Goal: Task Accomplishment & Management: Complete application form

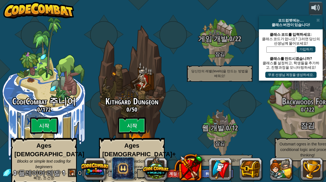
select select "ko"
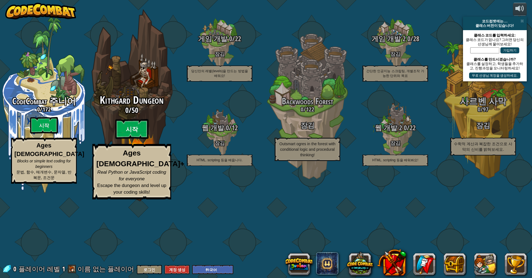
click at [127, 139] on btn "시작" at bounding box center [131, 129] width 33 height 20
select select "ko"
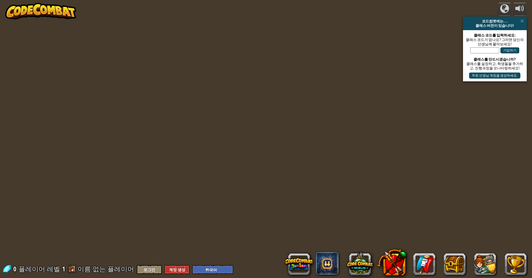
select select "ko"
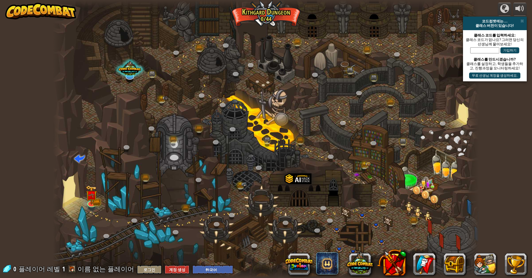
click at [96, 182] on div at bounding box center [266, 139] width 426 height 278
click at [94, 182] on img at bounding box center [92, 190] width 12 height 25
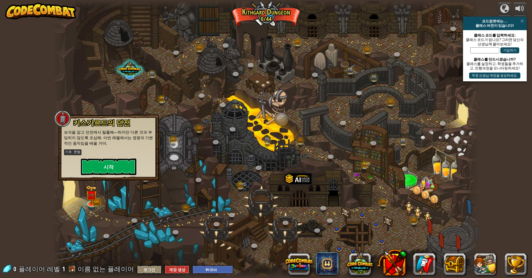
click at [119, 167] on button "시작" at bounding box center [108, 167] width 55 height 17
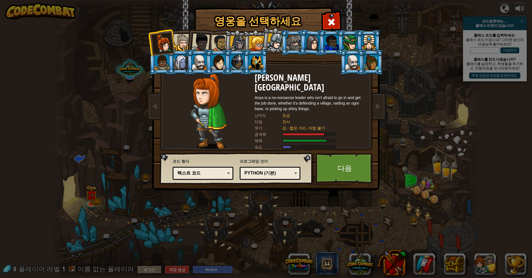
click at [181, 44] on div at bounding box center [181, 42] width 17 height 17
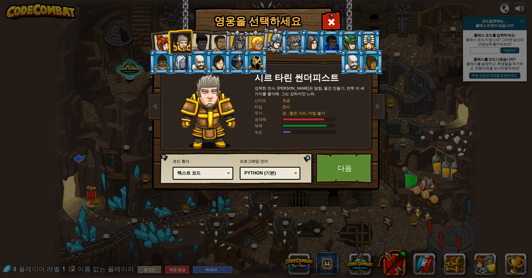
click at [256, 44] on div at bounding box center [256, 43] width 15 height 15
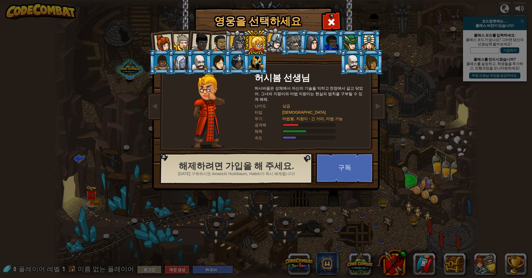
click at [176, 60] on div at bounding box center [180, 62] width 14 height 15
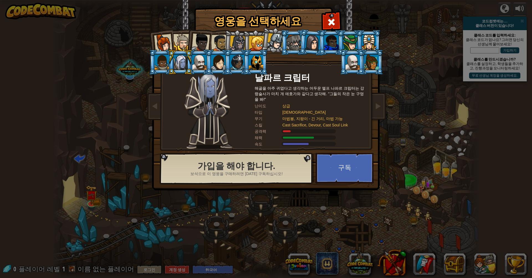
click at [325, 70] on div at bounding box center [352, 62] width 14 height 15
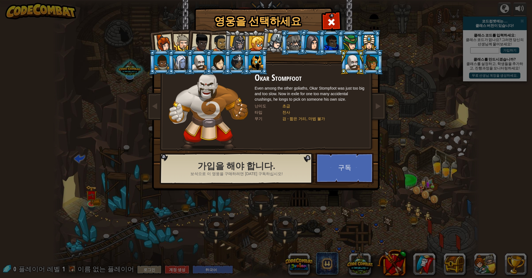
click at [155, 41] on div at bounding box center [163, 43] width 18 height 18
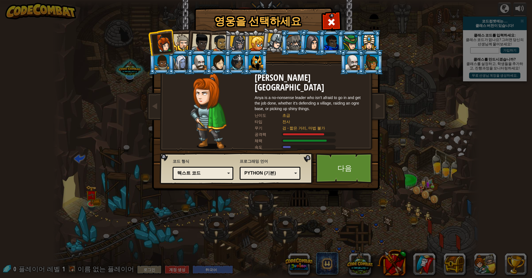
click at [184, 44] on div at bounding box center [181, 42] width 17 height 17
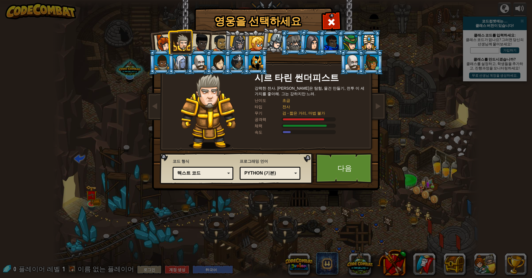
click at [204, 39] on div at bounding box center [200, 43] width 18 height 18
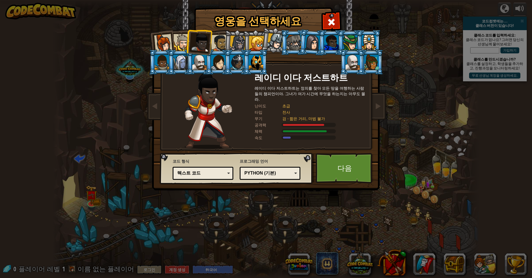
click at [216, 47] on div at bounding box center [219, 43] width 17 height 17
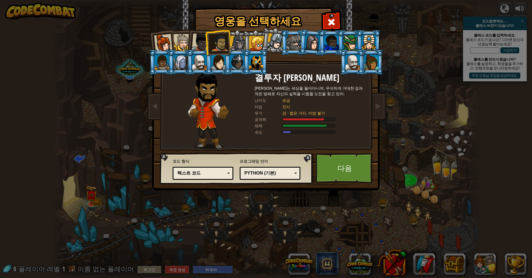
click at [237, 43] on div at bounding box center [238, 44] width 16 height 16
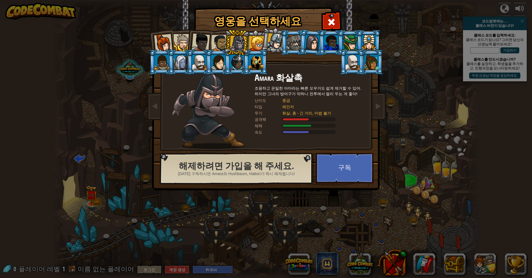
click at [219, 43] on div at bounding box center [219, 43] width 17 height 17
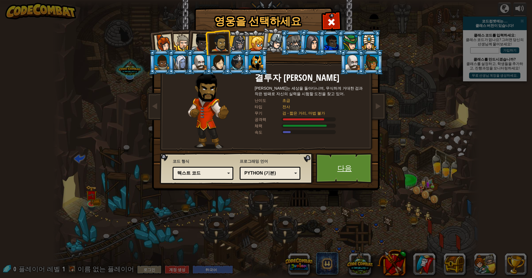
click at [325, 175] on link "다음" at bounding box center [344, 168] width 58 height 30
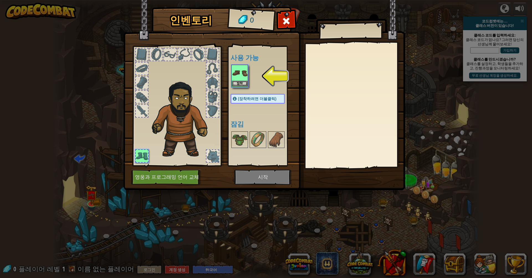
click at [237, 84] on button "장착" at bounding box center [240, 84] width 16 height 6
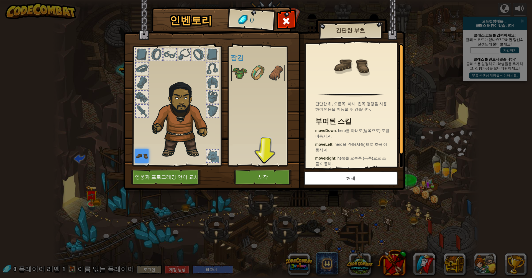
click at [247, 176] on button "시작" at bounding box center [263, 177] width 58 height 15
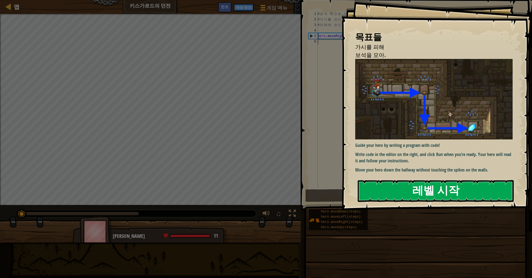
click at [325, 182] on button "레벨 시작" at bounding box center [435, 191] width 156 height 22
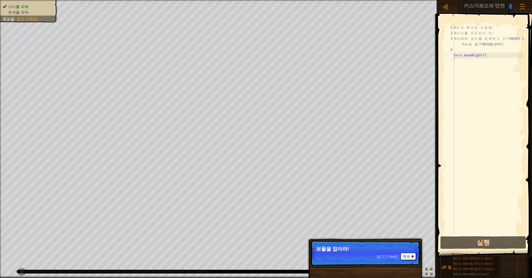
click at [325, 182] on button "계속" at bounding box center [407, 256] width 15 height 7
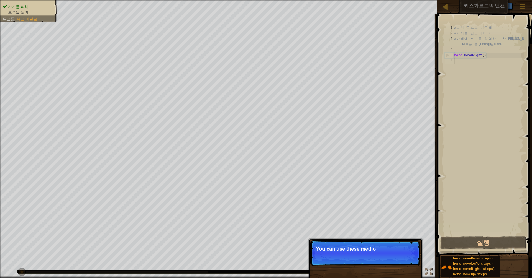
click at [325, 182] on p "넘기기 (esc) 계속 You can use these metho" at bounding box center [365, 253] width 110 height 25
click at [325, 182] on button "계속" at bounding box center [407, 256] width 15 height 7
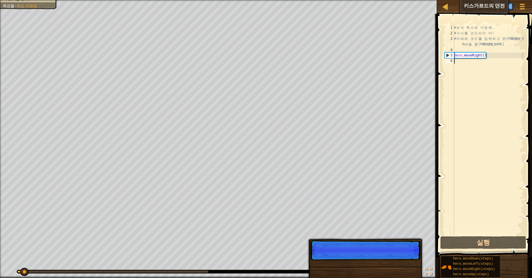
scroll to position [2, 0]
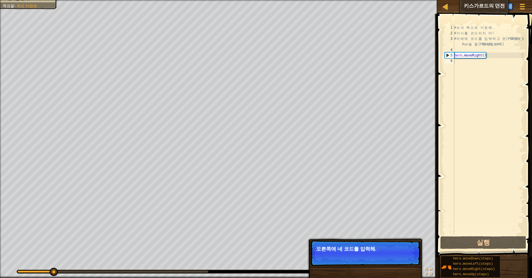
click at [325, 182] on button "계속" at bounding box center [407, 256] width 15 height 7
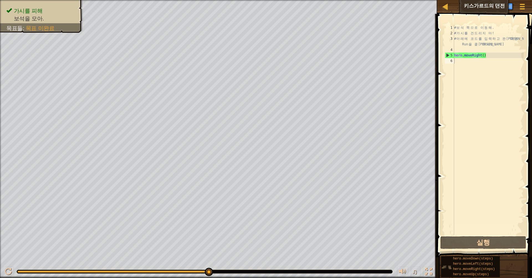
click at [325, 182] on div "hero.moveDown(steps) hero.moveLeft(steps) hero.moveRight(steps) hero.moveUp(ste…" at bounding box center [470, 266] width 59 height 21
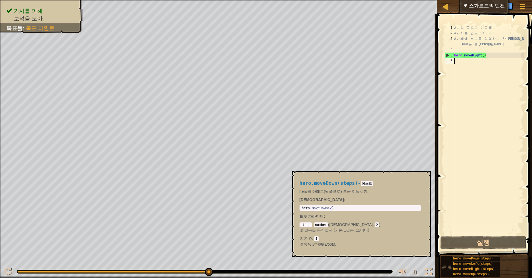
click at [325, 182] on span "hero.moveDown(steps)" at bounding box center [473, 259] width 40 height 4
type textarea "hero.moveDown(2)"
drag, startPoint x: 301, startPoint y: 208, endPoint x: 395, endPoint y: 211, distance: 93.6
click at [325, 182] on div "hero.moveDown(2) 1 hero . moveDown ( 2 ) הההההההההההההההההההההההההההההההההההההה…" at bounding box center [359, 208] width 121 height 6
paste textarea "hero.moveDown(2)"
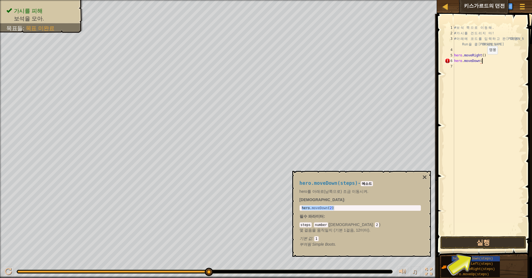
scroll to position [2, 2]
type textarea "hero.moveDown(1)"
click at [325, 182] on button "실행" at bounding box center [483, 242] width 86 height 13
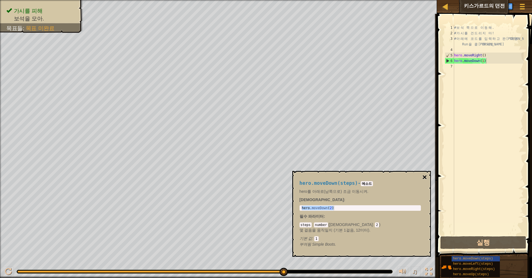
click at [325, 177] on button "×" at bounding box center [424, 178] width 4 height 8
click at [325, 182] on span "hero.moveRight(steps)" at bounding box center [474, 269] width 42 height 4
type textarea "hero.moveRight(2)"
drag, startPoint x: 302, startPoint y: 209, endPoint x: 457, endPoint y: 192, distance: 155.9
click at [325, 0] on body "맵 키스가르드의 던전 게임 메뉴 완료 계정 생성 힌트 1 ההההההההההההההההההההההההההההההההההההההההההההההה…" at bounding box center [266, 0] width 532 height 0
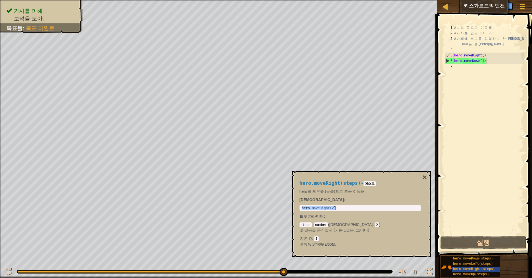
drag, startPoint x: 302, startPoint y: 209, endPoint x: 344, endPoint y: 208, distance: 42.4
click at [325, 182] on div "hero . moveRight ( 2 )" at bounding box center [359, 212] width 119 height 13
click at [325, 182] on div "hero . moveRight ( 2 )" at bounding box center [359, 208] width 119 height 4
drag, startPoint x: 299, startPoint y: 208, endPoint x: 348, endPoint y: 212, distance: 48.6
click at [325, 182] on div "hero.moveRight(steps) - 메소드 hero를 오른쪽 (동쪽)으로 조금 이동해. [DEMOGRAPHIC_DATA] : hero.…" at bounding box center [359, 214] width 129 height 77
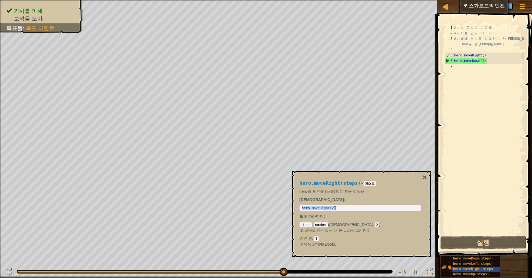
drag, startPoint x: 301, startPoint y: 209, endPoint x: 342, endPoint y: 212, distance: 40.6
click at [325, 182] on div "hero.moveRight(steps) - 메소드 hero를 오른쪽 (동쪽)으로 조금 이동해. [DEMOGRAPHIC_DATA] : hero.…" at bounding box center [359, 214] width 129 height 77
paste textarea "hero.moveRight(2)"
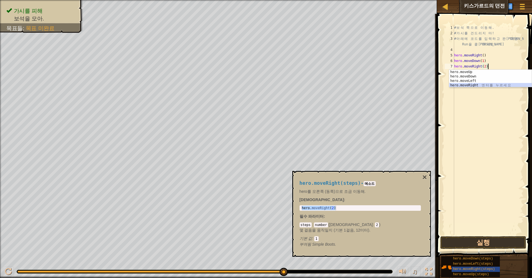
click at [325, 86] on div "hero.moveUp 엔 터 를 누 르 세 요 hero.moveDown 엔 터 를 누 르 세 요 hero.moveLeft 엔 터 를 누 르 세…" at bounding box center [490, 83] width 83 height 27
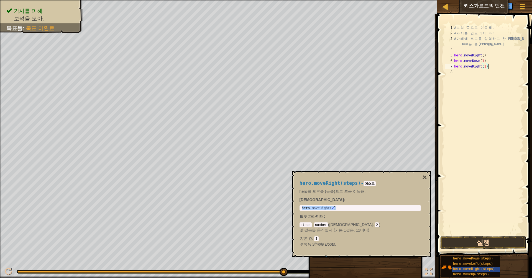
type textarea "hero.moveRight(1)"
click at [325, 182] on button "실행" at bounding box center [483, 242] width 86 height 13
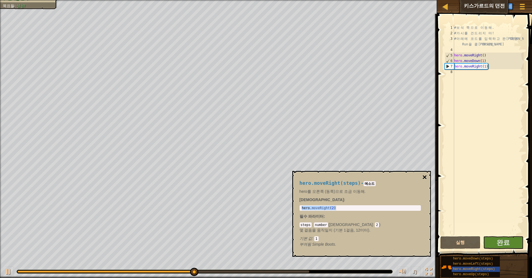
click at [325, 178] on button "×" at bounding box center [424, 178] width 4 height 8
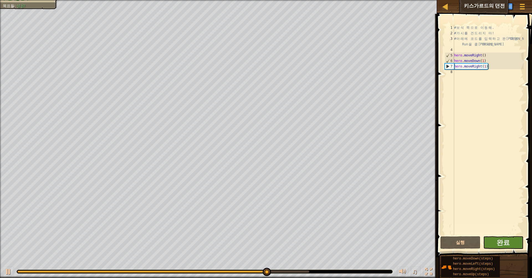
click at [325, 182] on button "완료" at bounding box center [503, 242] width 40 height 13
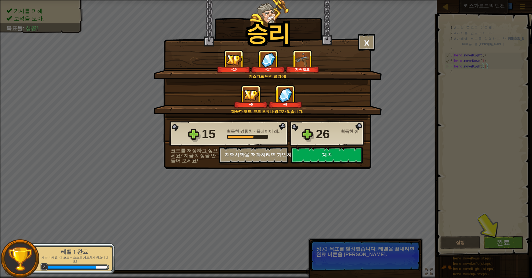
click at [325, 148] on button "계속" at bounding box center [326, 155] width 71 height 17
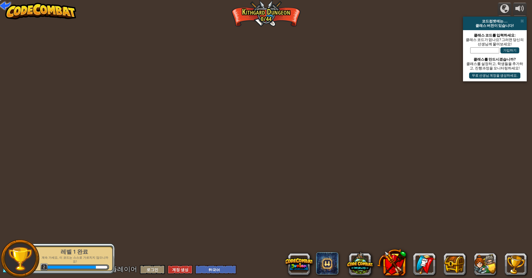
select select "ko"
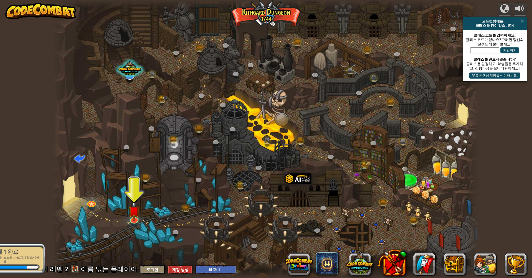
click at [128, 182] on div at bounding box center [266, 139] width 426 height 278
click at [130, 182] on div at bounding box center [266, 139] width 426 height 278
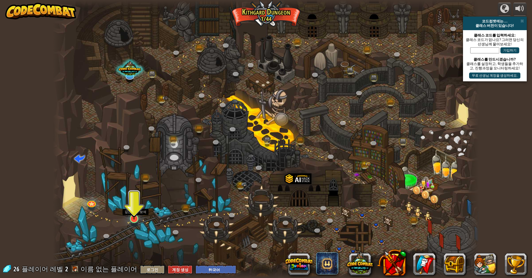
click at [133, 182] on link at bounding box center [133, 218] width 11 height 11
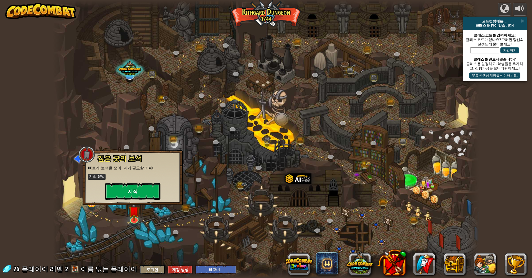
click at [133, 182] on button "시작" at bounding box center [132, 191] width 55 height 17
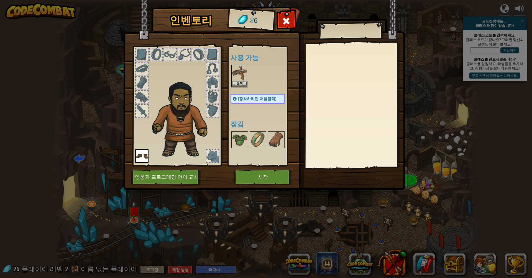
click at [237, 82] on button "장착" at bounding box center [240, 84] width 16 height 6
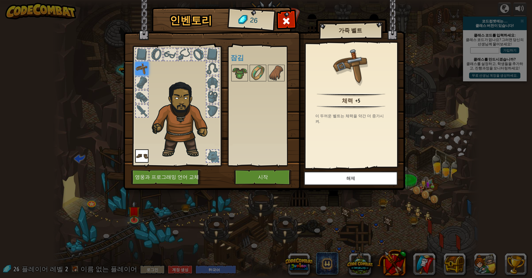
click at [143, 72] on img at bounding box center [141, 68] width 13 height 13
click at [235, 175] on button "시작" at bounding box center [263, 177] width 58 height 15
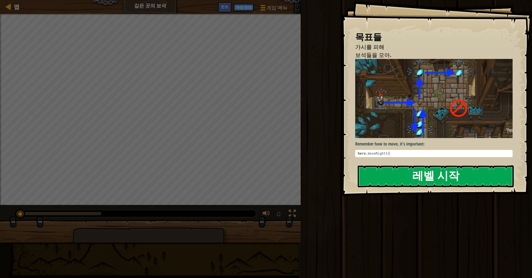
click at [325, 174] on button "레벨 시작" at bounding box center [435, 177] width 156 height 22
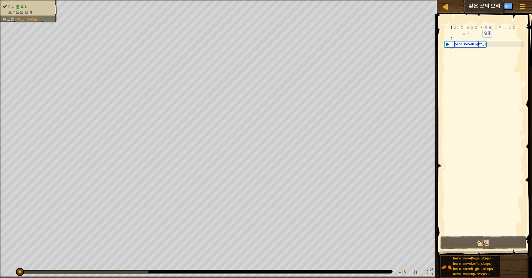
click at [325, 43] on div "# 이 동 명 령 을 사 용 해 모 든 보 석 을 모 아 . hero . moveRight ( )" at bounding box center [488, 138] width 71 height 227
type textarea "hero.moveRight()"
click at [325, 56] on div "# 이 동 명 령 을 사 용 해 모 든 보 석 을 모 아 . hero . moveRight ( )" at bounding box center [488, 138] width 71 height 227
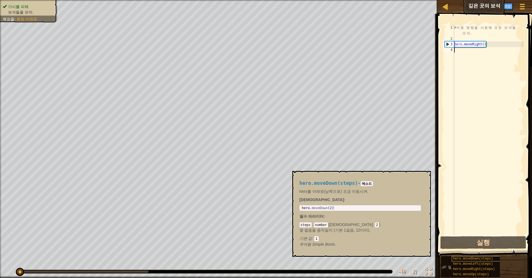
click at [325, 182] on span "hero.moveDown(steps)" at bounding box center [473, 259] width 40 height 4
type textarea "hero.moveDown(2)"
drag, startPoint x: 300, startPoint y: 207, endPoint x: 357, endPoint y: 212, distance: 57.5
click at [325, 182] on div "hero . moveDown ( 2 )" at bounding box center [359, 208] width 119 height 4
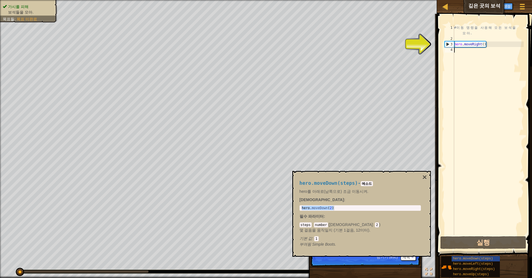
paste textarea "hero.moveDown(2)"
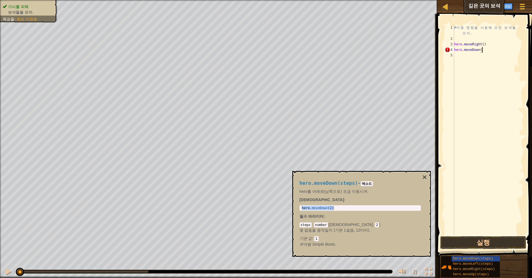
scroll to position [2, 2]
type textarea "hero.moveDown(1)"
click at [325, 182] on button "실행" at bounding box center [483, 242] width 86 height 13
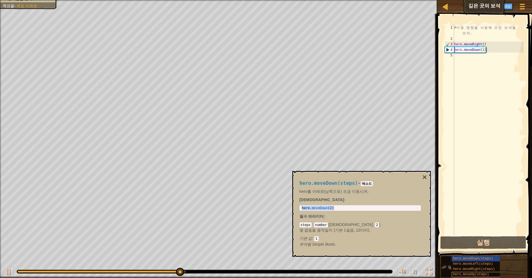
click at [325, 182] on span "hero.moveUp(steps)" at bounding box center [471, 275] width 36 height 4
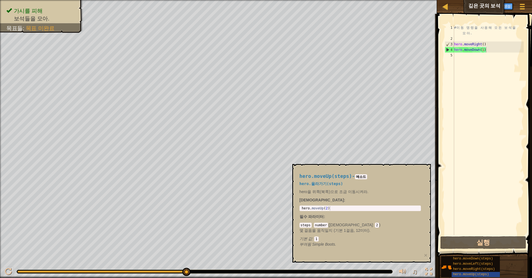
drag, startPoint x: 299, startPoint y: 209, endPoint x: 335, endPoint y: 213, distance: 36.0
click at [325, 182] on div "hero.moveUp(steps) - 메소드 hero.올라가기(steps) hero을 위쪽(북쪽)으로 조금 이동시켜라. [DEMOGRAPHIC…" at bounding box center [359, 211] width 129 height 84
type textarea "hero.moveUp(2)"
drag, startPoint x: 302, startPoint y: 209, endPoint x: 346, endPoint y: 221, distance: 45.8
click at [325, 182] on div "hero.moveUp(steps) - 메소드 hero.올라가기(steps) hero을 위쪽(북쪽)으로 조금 이동시켜라. [DEMOGRAPHIC…" at bounding box center [359, 211] width 129 height 84
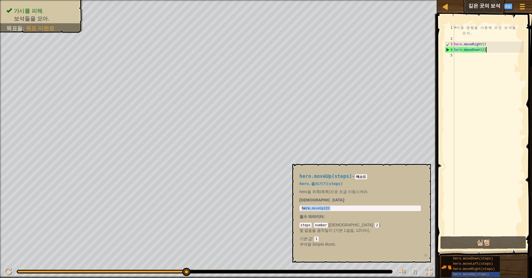
click at [325, 55] on div "5" at bounding box center [448, 56] width 9 height 6
click at [325, 57] on div "# 이 동 명 령 을 사 용 해 모 든 보 석 을 모 아 . hero . moveRight ( ) hero . moveDown ( 1 )" at bounding box center [488, 138] width 71 height 227
paste textarea "hero.moveUp(2)"
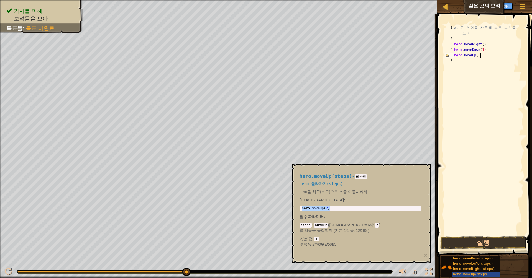
scroll to position [2, 2]
click at [325, 182] on button "실행" at bounding box center [483, 242] width 86 height 13
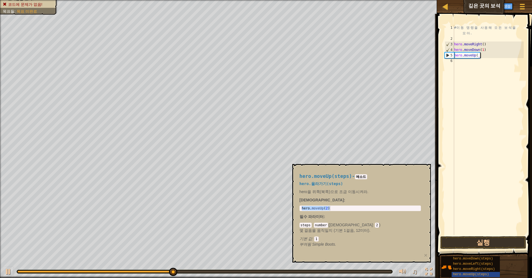
scroll to position [2, 2]
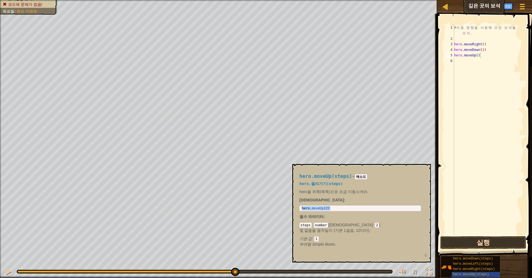
click at [325, 182] on button "실행" at bounding box center [483, 242] width 86 height 13
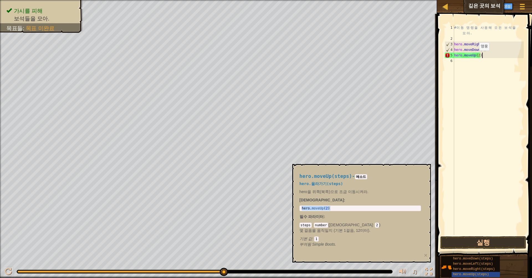
scroll to position [2, 2]
type textarea "hero.moveUp(2)"
click at [325, 182] on button "실행" at bounding box center [483, 242] width 86 height 13
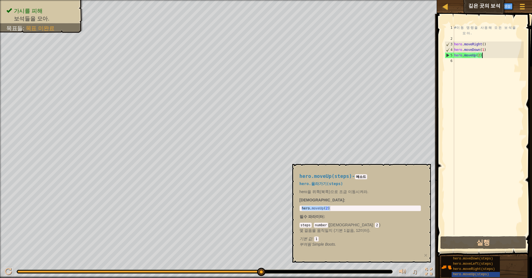
click at [325, 166] on div "hero.moveUp(steps) - 메소드 hero.올라가기(steps) hero을 위쪽(북쪽)으로 조금 이동시켜라. [DEMOGRAPHIC…" at bounding box center [361, 213] width 138 height 99
click at [325, 182] on span "hero.moveRight(steps)" at bounding box center [474, 269] width 42 height 4
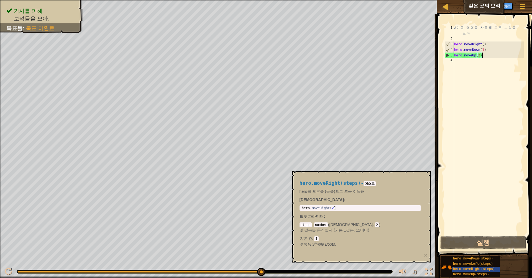
type textarea "hero.moveRight(2)"
drag, startPoint x: 300, startPoint y: 209, endPoint x: 355, endPoint y: 217, distance: 54.7
click at [325, 182] on div "hero.moveRight(steps) - 메소드 hero를 오른쪽 (동쪽)으로 조금 이동해. [DEMOGRAPHIC_DATA] : hero.…" at bounding box center [359, 214] width 129 height 77
paste textarea "hero.moveRight(2)"
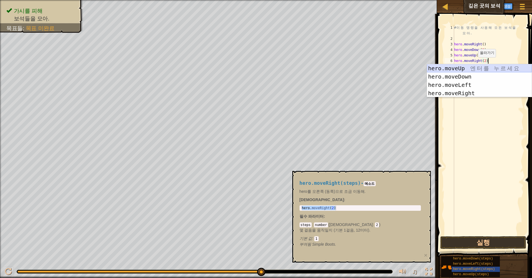
click at [325, 66] on div "hero.moveUp 엔 터 를 누 르 세 요 hero.moveDown 엔 터 를 누 르 세 요 hero.moveLeft 엔 터 를 누 르 세…" at bounding box center [479, 89] width 105 height 50
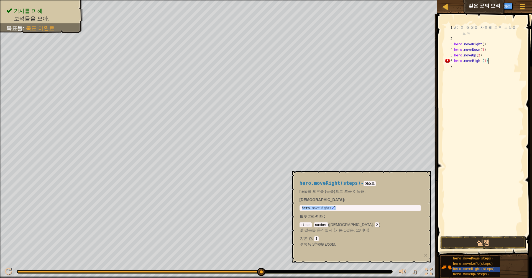
scroll to position [2, 2]
type textarea "hero.moveRight(1)"
click at [325, 182] on button "실행" at bounding box center [483, 242] width 86 height 13
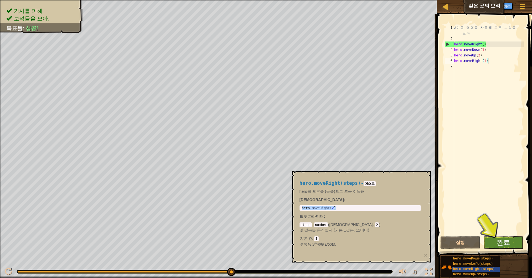
click at [325, 182] on button "완료" at bounding box center [503, 242] width 40 height 13
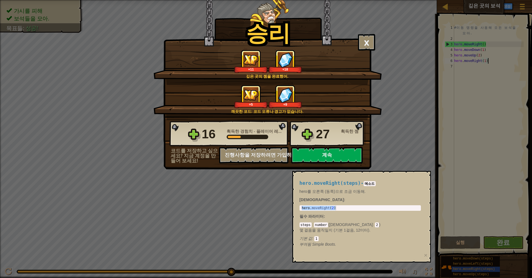
click at [325, 157] on button "계속" at bounding box center [326, 155] width 71 height 17
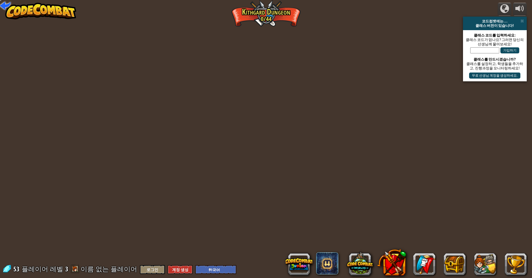
select select "ko"
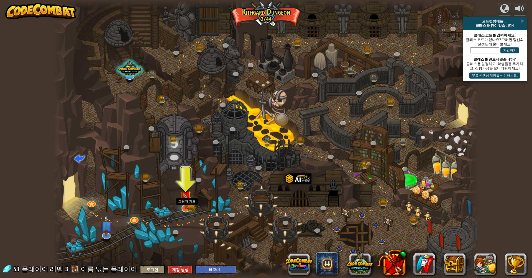
click at [185, 182] on img at bounding box center [186, 196] width 12 height 25
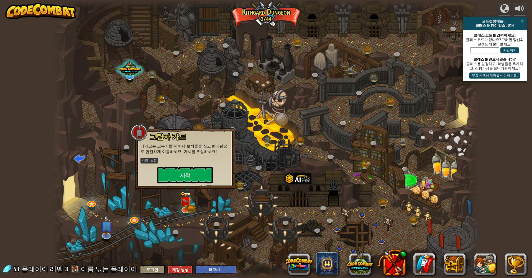
click at [194, 178] on button "시작" at bounding box center [184, 175] width 55 height 17
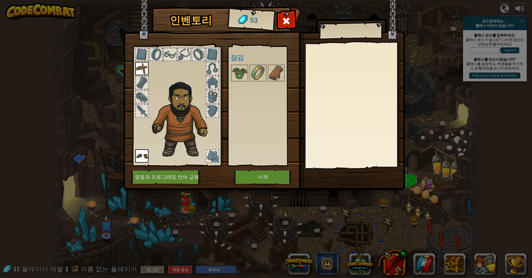
click at [144, 71] on img at bounding box center [141, 68] width 13 height 13
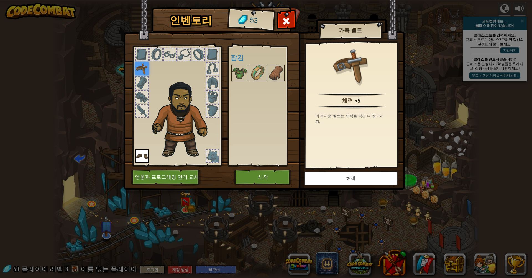
click at [144, 163] on img at bounding box center [141, 156] width 13 height 13
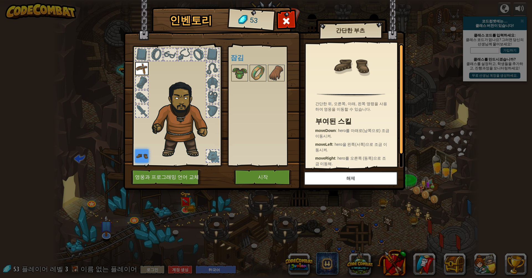
click at [283, 181] on button "시작" at bounding box center [263, 177] width 58 height 15
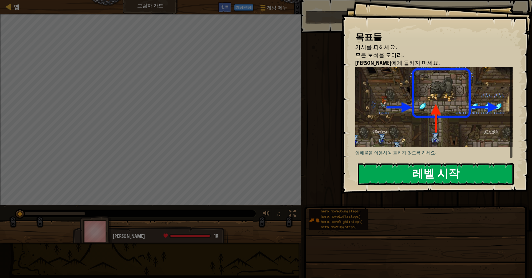
click at [325, 174] on button "레벨 시작" at bounding box center [435, 174] width 156 height 22
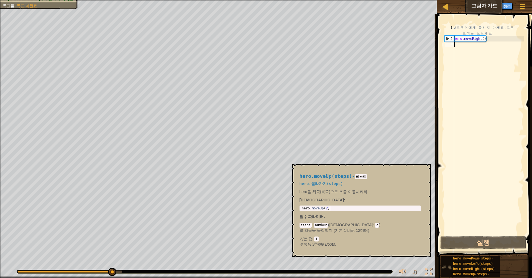
click at [325, 182] on span "hero.moveUp(steps)" at bounding box center [471, 275] width 36 height 4
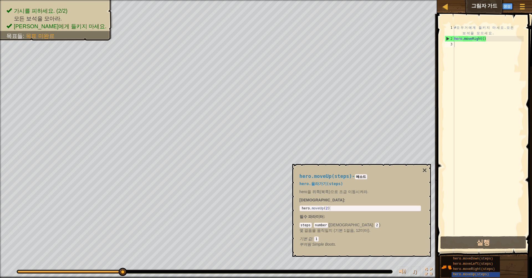
drag, startPoint x: 300, startPoint y: 209, endPoint x: 336, endPoint y: 209, distance: 36.0
click at [325, 182] on div "1 hero . moveUp ( 2 ) ההההההההההההההההההההההההההההההההההההההההההההההההההההההההה…" at bounding box center [359, 209] width 121 height 6
type textarea "hero.moveUp(2)"
drag, startPoint x: 301, startPoint y: 208, endPoint x: 354, endPoint y: 207, distance: 52.3
click at [325, 182] on div "hero . moveUp ( 2 )" at bounding box center [359, 212] width 119 height 13
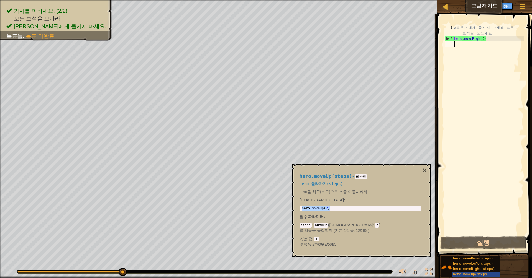
paste textarea "hero.moveUp(2)"
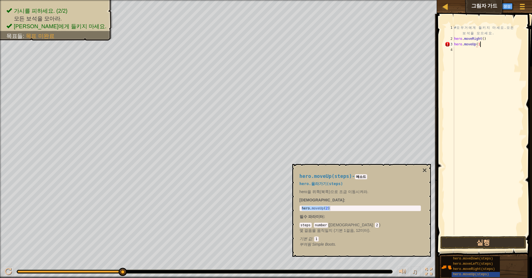
scroll to position [2, 2]
type textarea "hero.moveUp(1)"
click at [325, 182] on div "# 오 우 거 에 게 들 키 지 마 세 요 . 모 든 보 석 을 모 으 세 요 . hero . moveRight ( ) hero . moveU…" at bounding box center [488, 138] width 71 height 227
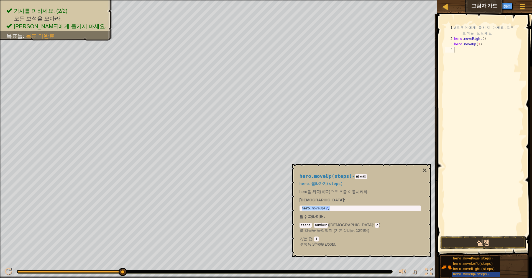
click at [325, 182] on button "실행" at bounding box center [483, 242] width 86 height 13
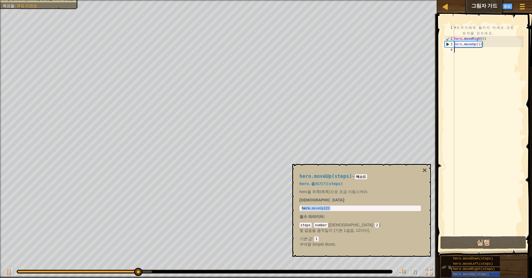
click at [325, 182] on span "hero.moveRight(steps)" at bounding box center [474, 269] width 42 height 4
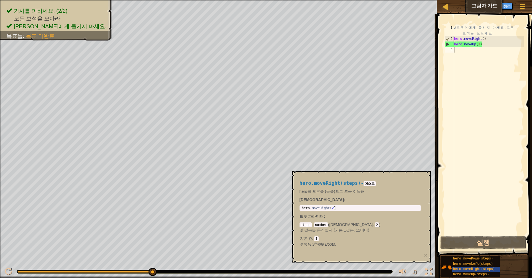
click at [300, 182] on div "1 hero . moveRight ( 2 ) הההההההההההההההההההההההההההההההההההההההההההההההההההההה…" at bounding box center [359, 208] width 121 height 6
type textarea "hero.moveRight(2)"
drag, startPoint x: 301, startPoint y: 208, endPoint x: 338, endPoint y: 209, distance: 37.1
click at [325, 182] on div "hero . moveRight ( 2 )" at bounding box center [359, 212] width 119 height 13
paste textarea "hero.moveRight(2)"
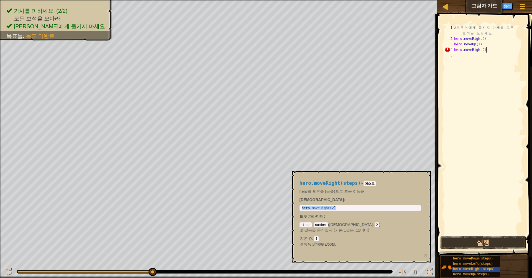
scroll to position [2, 2]
type textarea "hero.moveRight(1)"
click at [325, 182] on button "실행" at bounding box center [483, 242] width 86 height 13
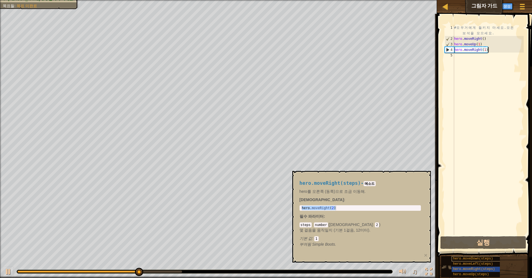
click at [325, 182] on span "hero.moveDown(steps)" at bounding box center [473, 259] width 40 height 4
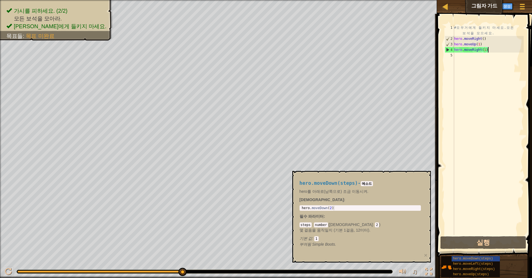
type textarea "hero.moveDown(2)"
drag, startPoint x: 333, startPoint y: 208, endPoint x: 294, endPoint y: 207, distance: 39.0
click at [294, 182] on div "hero.moveDown(steps) - 메소드 hero를 아래로(남쪽으로) 조금 이동시켜. [DEMOGRAPHIC_DATA] : hero.m…" at bounding box center [361, 217] width 138 height 92
paste textarea "hero.moveDown(2)"
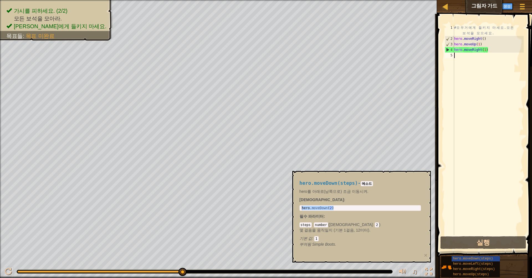
type textarea "hero.moveDown(2)"
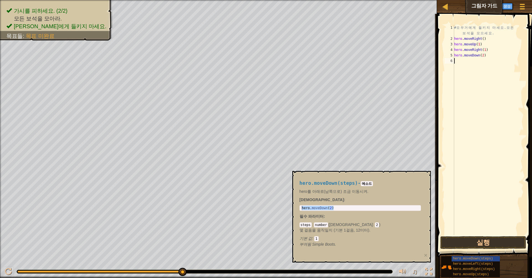
click at [325, 122] on div "# 오 우 거 에 게 들 키 지 마 세 요 . 모 든 보 석 을 모 으 세 요 . hero . moveRight ( ) hero . moveU…" at bounding box center [488, 138] width 71 height 227
click at [325, 56] on div "# 오 우 거 에 게 들 키 지 마 세 요 . 모 든 보 석 을 모 으 세 요 . hero . moveRight ( ) hero . moveU…" at bounding box center [488, 138] width 71 height 227
type textarea "hero.moveDown(1)"
click at [325, 65] on div "# 오 우 거 에 게 들 키 지 마 세 요 . 모 든 보 석 을 모 으 세 요 . hero . moveRight ( ) hero . moveU…" at bounding box center [488, 138] width 71 height 227
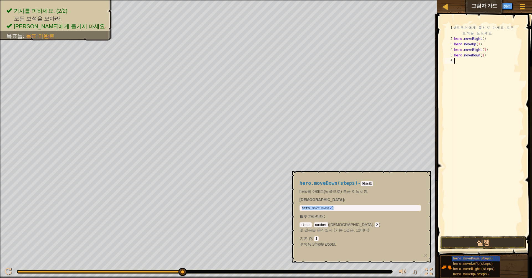
scroll to position [2, 0]
click at [325, 182] on span "hero.moveRight(steps)" at bounding box center [474, 269] width 42 height 4
type textarea "hero.moveRight(2)"
drag, startPoint x: 301, startPoint y: 208, endPoint x: 375, endPoint y: 220, distance: 75.2
click at [325, 182] on div "hero.moveRight(steps) - 메소드 hero를 오른쪽 (동쪽)으로 조금 이동해. [DEMOGRAPHIC_DATA] : hero.…" at bounding box center [359, 214] width 129 height 77
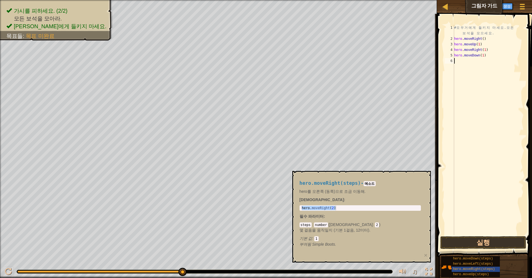
paste textarea "hero.moveRight(2)"
type textarea "hero.moveRight(2)"
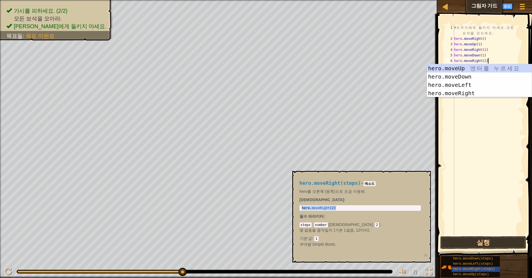
click at [325, 159] on div "# 오 우 거 에 게 들 키 지 마 세 요 . 모 든 보 석 을 모 으 세 요 . hero . moveRight ( ) hero . moveU…" at bounding box center [488, 138] width 71 height 227
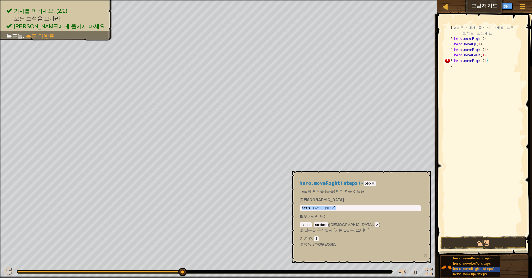
scroll to position [2, 2]
type textarea "hero.moveRight(1)"
click at [325, 182] on button "실행" at bounding box center [483, 242] width 86 height 13
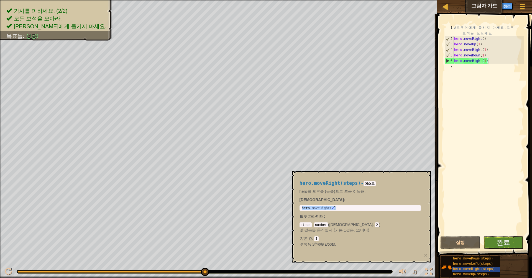
click at [325, 182] on span at bounding box center [484, 128] width 99 height 260
click at [325, 182] on button "완료" at bounding box center [503, 242] width 40 height 13
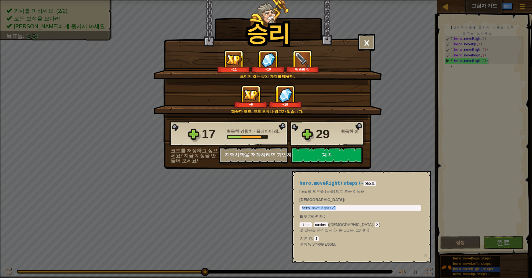
click at [309, 158] on button "계속" at bounding box center [326, 155] width 71 height 17
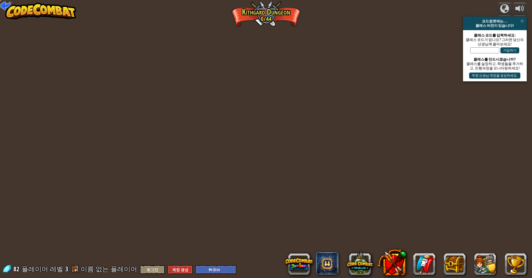
select select "ko"
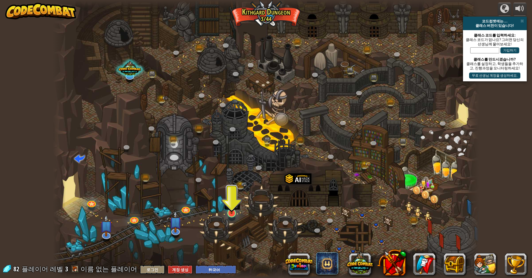
click at [233, 182] on img at bounding box center [232, 200] width 12 height 27
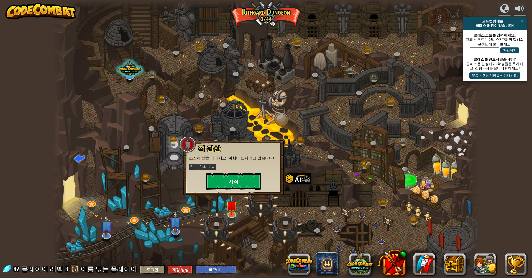
click at [244, 182] on button "시작" at bounding box center [233, 181] width 55 height 17
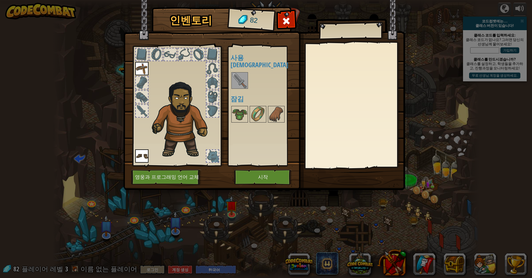
click at [240, 178] on button "시작" at bounding box center [263, 177] width 58 height 15
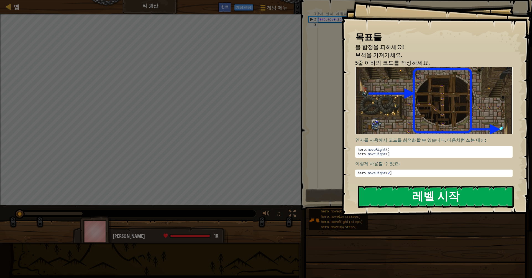
click at [325, 182] on button "레벨 시작" at bounding box center [435, 197] width 156 height 22
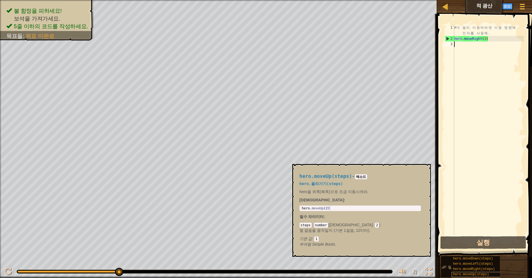
click at [325, 182] on span "hero.moveUp(steps)" at bounding box center [471, 275] width 36 height 4
type textarea "hero.moveUp(2)"
click at [285, 0] on body "맵 적 광산 게임 메뉴 완료 계정 [DEMOGRAPHIC_DATA] 1 ההההההההההההההההההההההההההההההההההההההה…" at bounding box center [266, 0] width 532 height 0
click at [321, 182] on div "hero . moveUp ( 2 )" at bounding box center [359, 212] width 119 height 13
click at [291, 0] on body "맵 적 광산 게임 메뉴 완료 계정 [DEMOGRAPHIC_DATA] 1 ההההההההההההההההההההההההההההההההההההההה…" at bounding box center [266, 0] width 532 height 0
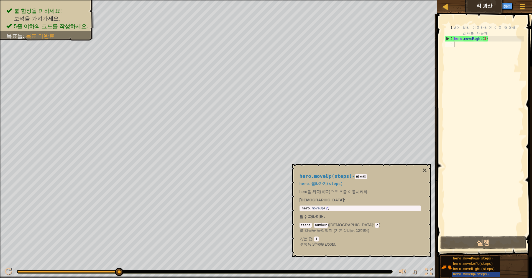
click at [286, 0] on body "맵 적 광산 게임 메뉴 완료 계정 [DEMOGRAPHIC_DATA] 1 ההההההההההההההההההההההההההההההההההההההה…" at bounding box center [266, 0] width 532 height 0
drag, startPoint x: 301, startPoint y: 208, endPoint x: 325, endPoint y: 212, distance: 23.6
click at [325, 182] on div "hero.moveUp(steps) - 메소드 hero.올라가기(steps) hero을 위쪽(북쪽)으로 조금 이동시켜라. [DEMOGRAPHIC…" at bounding box center [359, 211] width 129 height 84
paste textarea "hero.moveUp(2)"
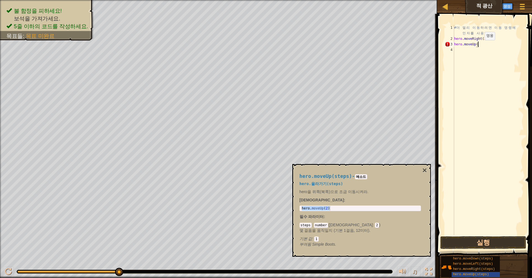
scroll to position [2, 2]
type textarea "hero.moveUp()"
click at [325, 182] on span "hero.moveRight(steps)" at bounding box center [474, 269] width 42 height 4
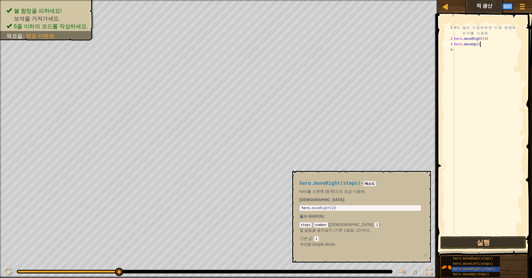
type textarea "hero.moveRight(2)"
click at [288, 0] on body "맵 적 광산 게임 메뉴 완료 계정 [DEMOGRAPHIC_DATA] 1 ההההההההההההההההההההההההההההההההההההההה…" at bounding box center [266, 0] width 532 height 0
drag, startPoint x: 300, startPoint y: 208, endPoint x: 307, endPoint y: 209, distance: 7.9
click at [307, 182] on div "hero.moveRight(2) 1 hero . moveRight ( 2 ) הההההההההההההההההההההההההההההההההההה…" at bounding box center [359, 208] width 121 height 6
drag, startPoint x: 301, startPoint y: 209, endPoint x: 346, endPoint y: 214, distance: 45.7
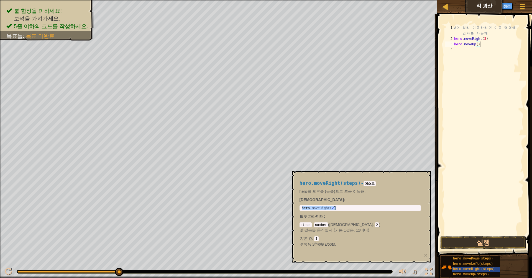
click at [325, 182] on div "hero.moveRight(steps) - 메소드 hero를 오른쪽 (동쪽)으로 조금 이동해. [DEMOGRAPHIC_DATA] : hero.…" at bounding box center [359, 214] width 129 height 77
paste textarea "hero.moveRight(2)"
click at [325, 50] on div "# 더 멀 리 이 동 하 려 면 이 동 명 령 에 인 자 를 사 용 해 . hero . moveRight ( 3 ) hero . moveUp …" at bounding box center [488, 138] width 71 height 227
type textarea "hero.moveRight()"
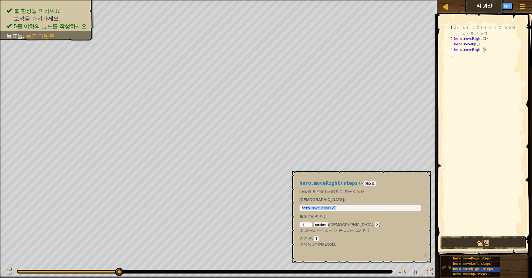
click at [325, 182] on span "hero.moveDown(steps)" at bounding box center [473, 259] width 40 height 4
type textarea "hero.moveDown(2)"
click at [325, 182] on div "hero . moveDown ( 2 )" at bounding box center [359, 212] width 119 height 13
click at [325, 182] on div "hero.moveDown(steps) - 메소드 hero를 아래로(남쪽으로) 조금 이동시켜. [DEMOGRAPHIC_DATA] : hero.m…" at bounding box center [359, 214] width 129 height 77
click at [325, 182] on div "hero . moveDown ( 2 )" at bounding box center [359, 208] width 119 height 4
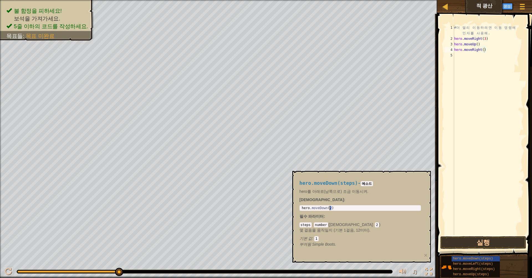
click at [325, 182] on div "hero . moveDown ( 2 )" at bounding box center [359, 212] width 119 height 13
drag, startPoint x: 333, startPoint y: 209, endPoint x: 328, endPoint y: 209, distance: 5.3
click at [325, 182] on div "hero . moveDown ( 2 )" at bounding box center [359, 212] width 119 height 13
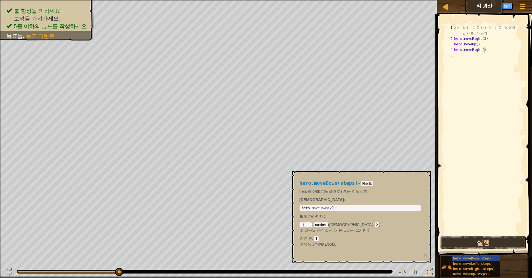
click at [324, 171] on div "hero.moveDown(steps) - 메소드 hero를 아래로(남쪽으로) 조금 이동시켜. [DEMOGRAPHIC_DATA] : hero.m…" at bounding box center [361, 217] width 138 height 92
drag, startPoint x: 299, startPoint y: 207, endPoint x: 348, endPoint y: 213, distance: 49.0
click at [325, 182] on div "hero.moveDown(steps) - 메소드 hero를 아래로(남쪽으로) 조금 이동시켜. [DEMOGRAPHIC_DATA] : hero.m…" at bounding box center [359, 214] width 129 height 77
drag, startPoint x: 300, startPoint y: 208, endPoint x: 348, endPoint y: 209, distance: 47.1
click at [325, 182] on div "hero . moveDown ( 2 )" at bounding box center [359, 212] width 119 height 13
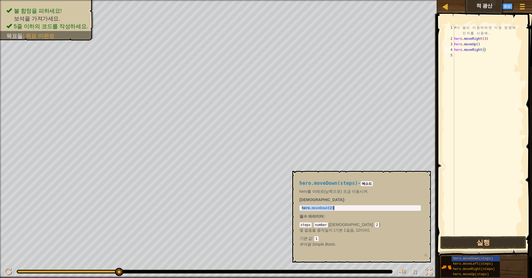
click at [325, 182] on div "hero . moveDown ( 2 )" at bounding box center [359, 212] width 119 height 13
drag, startPoint x: 300, startPoint y: 208, endPoint x: 351, endPoint y: 215, distance: 51.5
click at [325, 182] on div "hero.moveDown(steps) - 메소드 hero를 아래로(남쪽으로) 조금 이동시켜. [DEMOGRAPHIC_DATA] : hero.m…" at bounding box center [359, 214] width 129 height 77
click at [325, 55] on div "# 더 멀 리 이 동 하 려 면 이 동 명 령 에 인 자 를 사 용 해 . hero . moveRight ( 3 ) hero . moveUp …" at bounding box center [488, 138] width 71 height 227
paste textarea "hero.moveDown(2)"
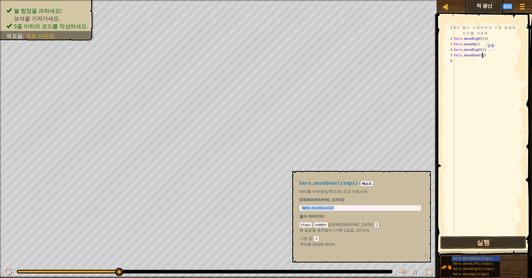
drag, startPoint x: 485, startPoint y: 56, endPoint x: 482, endPoint y: 56, distance: 3.1
click at [325, 56] on div "# 더 멀 리 이 동 하 려 면 이 동 명 령 에 인 자 를 사 용 해 . hero . moveRight ( 3 ) hero . moveUp …" at bounding box center [488, 138] width 71 height 227
type textarea "hero.moveDown(3)"
click at [325, 176] on div "hero.moveDown(steps) - 메소드 hero를 아래로(남쪽으로) 조금 이동시켜. [DEMOGRAPHIC_DATA] : hero.m…" at bounding box center [359, 214] width 129 height 77
click at [325, 182] on span "hero.moveDown(steps)" at bounding box center [473, 259] width 40 height 4
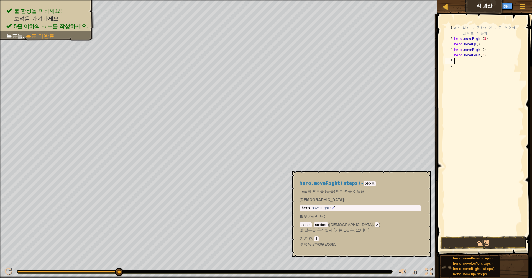
click at [325, 182] on span "hero.moveRight(steps)" at bounding box center [474, 269] width 42 height 4
type textarea "hero.moveRight(2)"
drag, startPoint x: 300, startPoint y: 207, endPoint x: 340, endPoint y: 214, distance: 40.2
click at [325, 182] on div "hero.moveRight(steps) - 메소드 hero를 오른쪽 (동쪽)으로 조금 이동해. [DEMOGRAPHIC_DATA] : hero.…" at bounding box center [359, 214] width 129 height 77
click at [325, 64] on div "# 더 멀 리 이 동 하 려 면 이 동 명 령 에 인 자 를 사 용 해 . hero . moveRight ( 3 ) hero . moveUp …" at bounding box center [488, 138] width 71 height 227
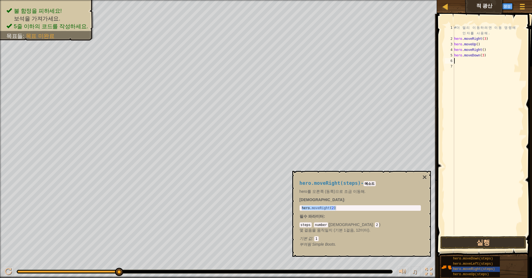
paste textarea "hero.moveRight(2)"
type textarea "hero.moveRight(2)"
click at [325, 182] on button "실행" at bounding box center [483, 242] width 86 height 13
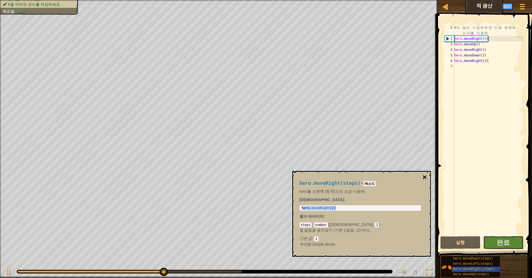
click at [325, 177] on button "×" at bounding box center [424, 178] width 4 height 8
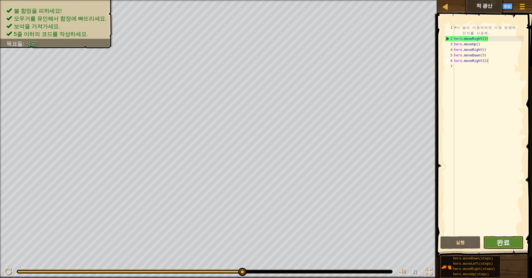
click at [325, 182] on span "완료" at bounding box center [502, 242] width 13 height 9
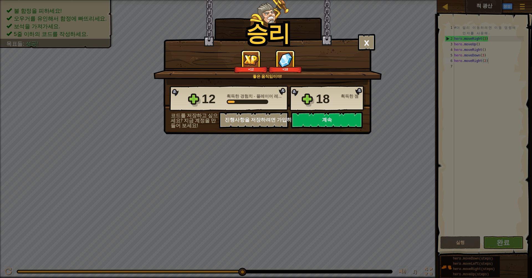
click at [325, 116] on button "계속" at bounding box center [326, 120] width 71 height 17
select select "ko"
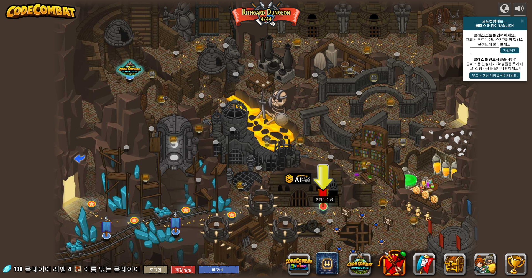
click at [325, 182] on img at bounding box center [323, 194] width 12 height 27
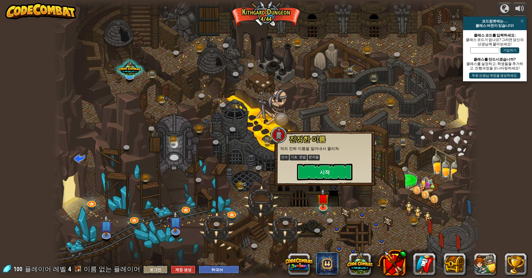
click at [320, 176] on button "시작" at bounding box center [324, 172] width 55 height 17
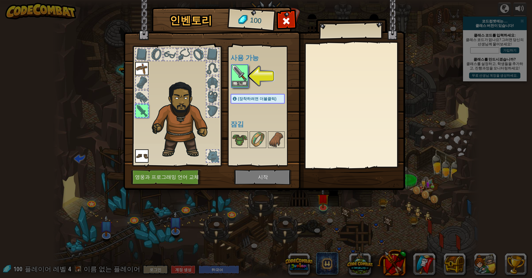
click at [243, 83] on button "장착" at bounding box center [240, 84] width 16 height 6
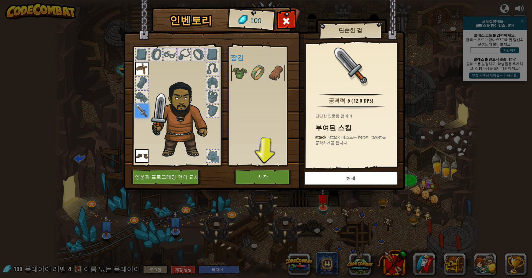
click at [264, 179] on button "시작" at bounding box center [263, 177] width 58 height 15
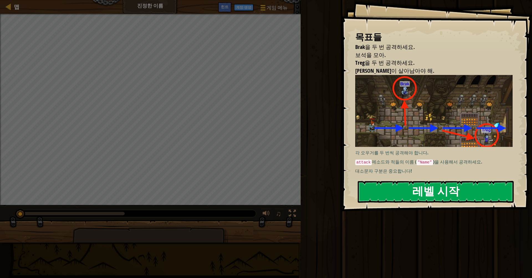
click at [325, 182] on button "레벨 시작" at bounding box center [435, 192] width 156 height 22
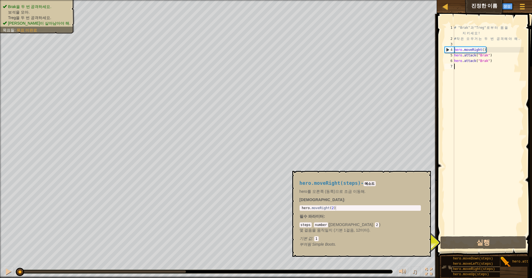
click at [325, 182] on span "hero.moveRight(steps)" at bounding box center [474, 269] width 42 height 4
click at [325, 177] on button "×" at bounding box center [424, 178] width 4 height 8
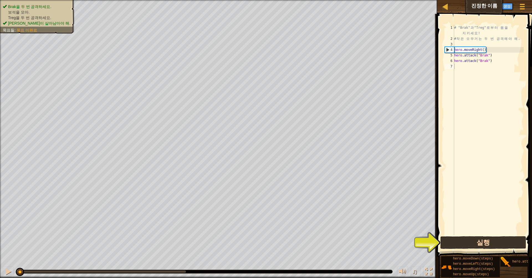
click at [325, 182] on button "실행" at bounding box center [483, 242] width 86 height 13
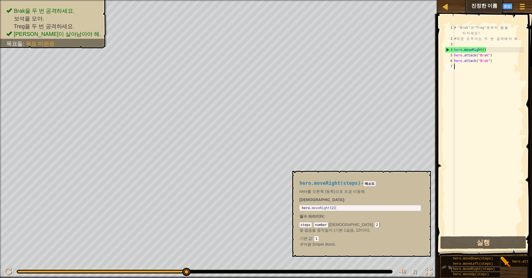
click at [325, 182] on span "hero.moveRight(steps)" at bounding box center [474, 269] width 42 height 4
type textarea "hero.moveRight(2)"
drag, startPoint x: 301, startPoint y: 209, endPoint x: 339, endPoint y: 210, distance: 38.2
click at [325, 182] on div "hero . moveRight ( 2 )" at bounding box center [359, 212] width 119 height 13
paste textarea "hero.moveRight(2)"
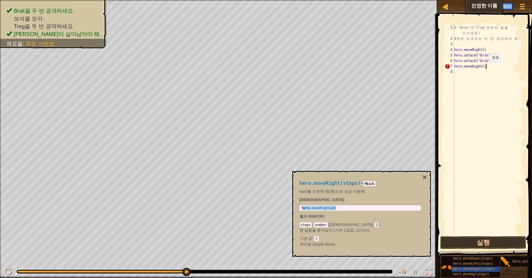
scroll to position [2, 2]
type textarea "hero.moveRight(1)"
click at [325, 182] on span "hero.attack(target)" at bounding box center [531, 262] width 38 height 4
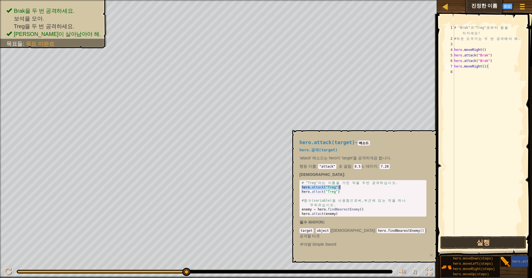
drag, startPoint x: 302, startPoint y: 187, endPoint x: 343, endPoint y: 189, distance: 40.5
click at [325, 182] on div "# "Treg" 라 는 이 름 을 가 진 적 을 두 번 공 격 하 십 시 오 . hero . attack ( "Treg" ) hero . at…" at bounding box center [362, 203] width 125 height 44
drag, startPoint x: 302, startPoint y: 188, endPoint x: 304, endPoint y: 195, distance: 7.9
click at [304, 182] on div "# "Treg" 라 는 이 름 을 가 진 적 을 두 번 공 격 하 십 시 오 . hero . attack ( "Treg" ) hero . at…" at bounding box center [362, 203] width 125 height 44
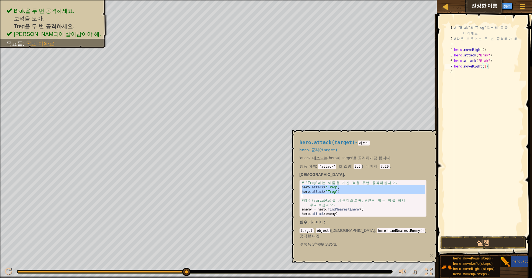
type textarea "hero.attack("Treg")"
click at [325, 182] on button "실행" at bounding box center [483, 242] width 86 height 13
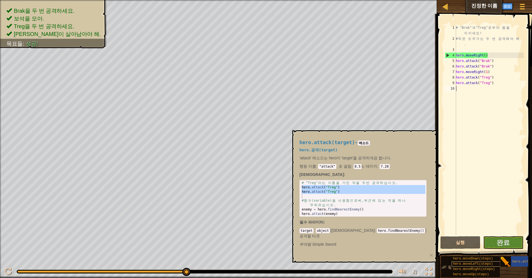
click at [325, 182] on span "hero.moveLeft(steps)" at bounding box center [473, 264] width 40 height 4
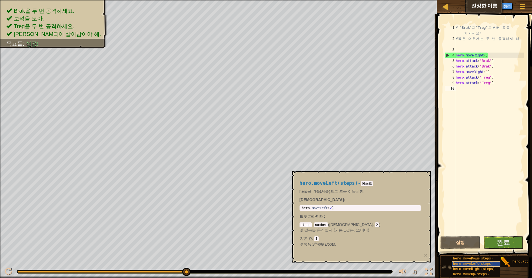
click at [325, 182] on span "hero.moveLeft(steps)" at bounding box center [473, 264] width 40 height 4
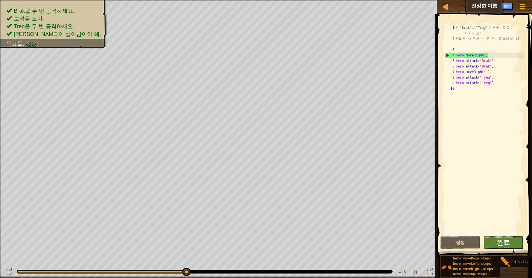
click at [325, 182] on span "완료" at bounding box center [502, 242] width 13 height 9
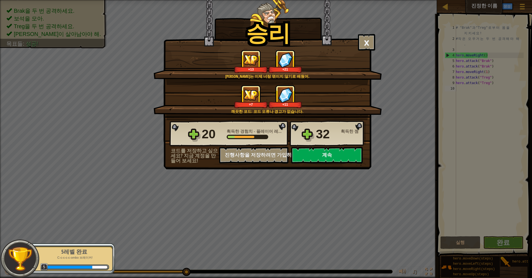
click at [325, 158] on button "계속" at bounding box center [326, 155] width 71 height 17
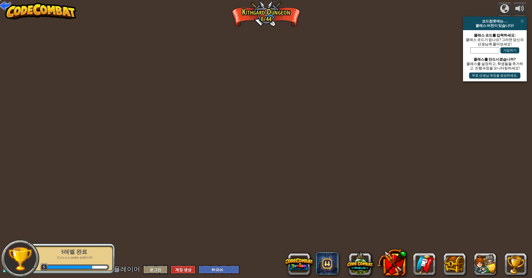
select select "ko"
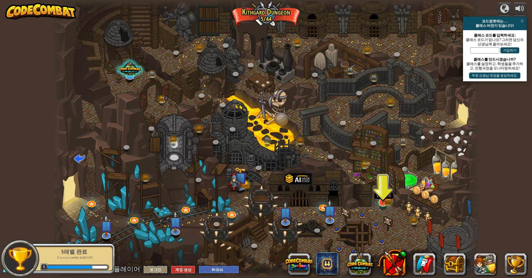
click at [325, 182] on link at bounding box center [381, 202] width 11 height 11
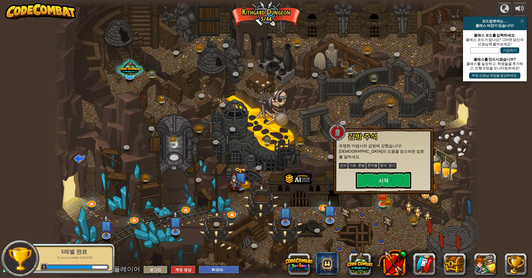
click at [325, 174] on button "시작" at bounding box center [383, 180] width 55 height 17
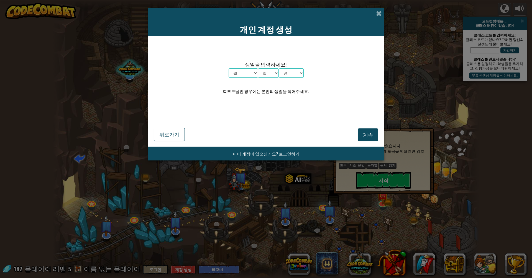
select select "6"
click at [294, 67] on span "생일을 입력하세요:" at bounding box center [265, 64] width 75 height 8
select select "1996"
click at [325, 137] on span "계속" at bounding box center [368, 135] width 10 height 6
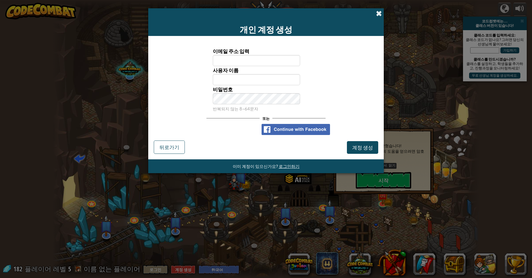
click at [325, 11] on span at bounding box center [379, 14] width 6 height 6
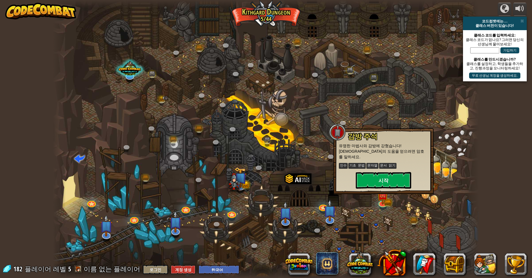
click at [325, 174] on button "시작" at bounding box center [383, 180] width 55 height 17
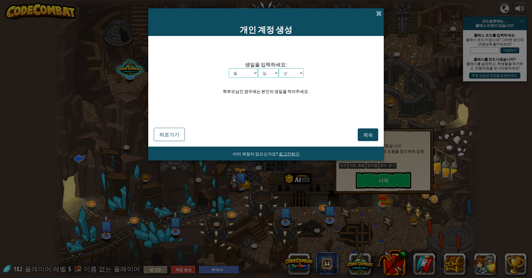
click at [287, 154] on span "로그인하기" at bounding box center [289, 153] width 21 height 5
